Goal: Navigation & Orientation: Find specific page/section

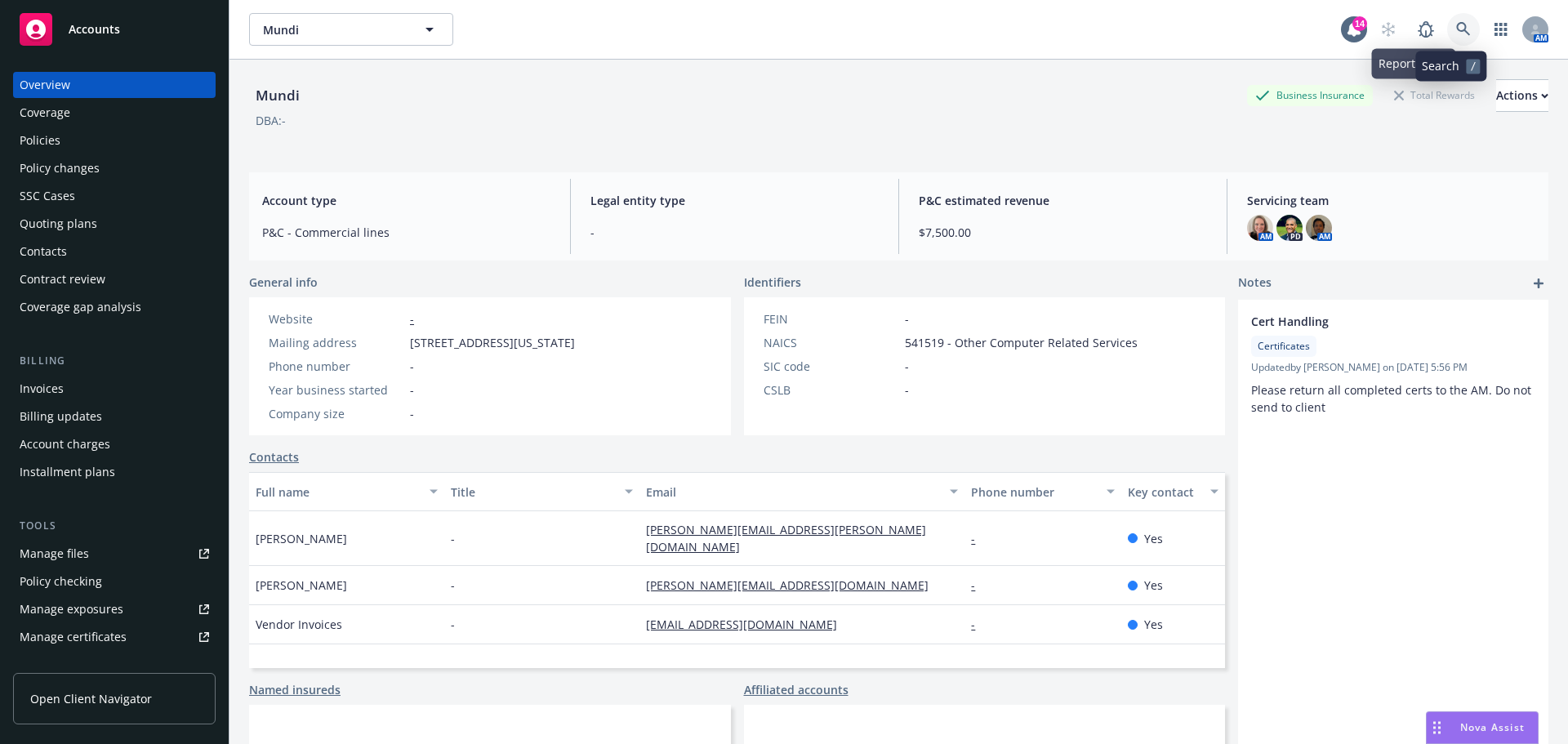
click at [1456, 27] on icon at bounding box center [1464, 29] width 15 height 15
